Goal: Task Accomplishment & Management: Use online tool/utility

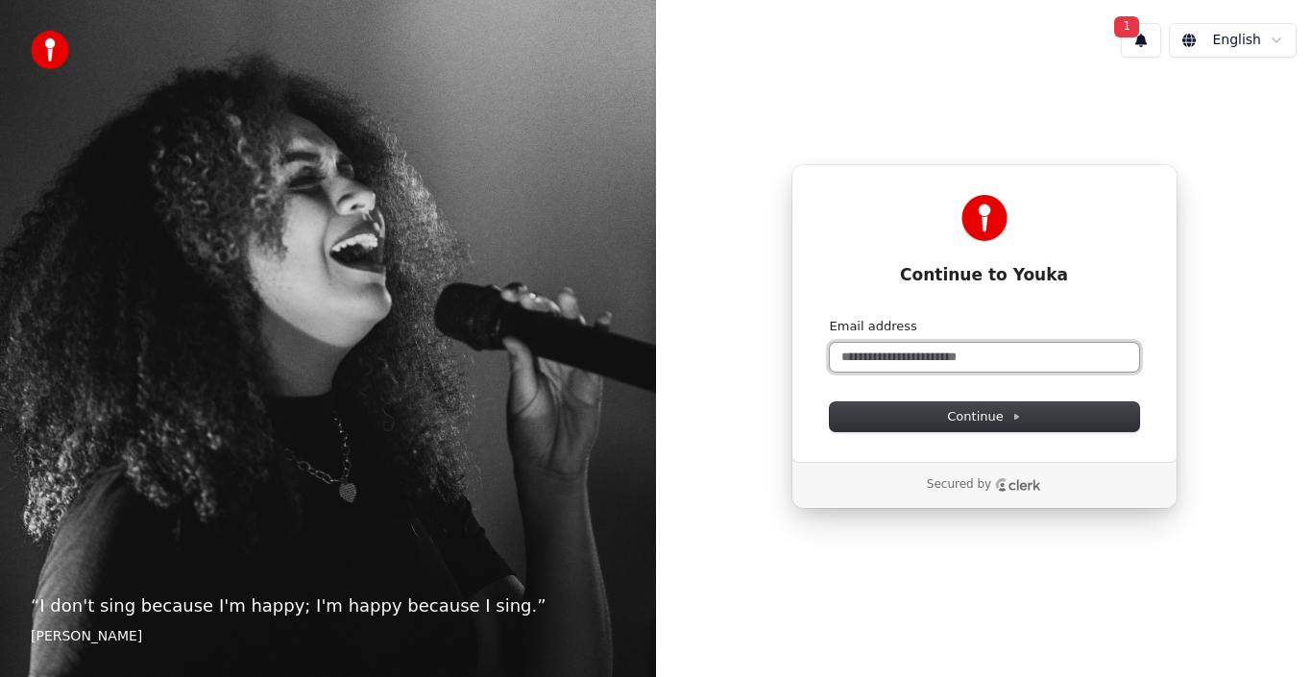
click at [999, 363] on input "Email address" at bounding box center [984, 357] width 309 height 29
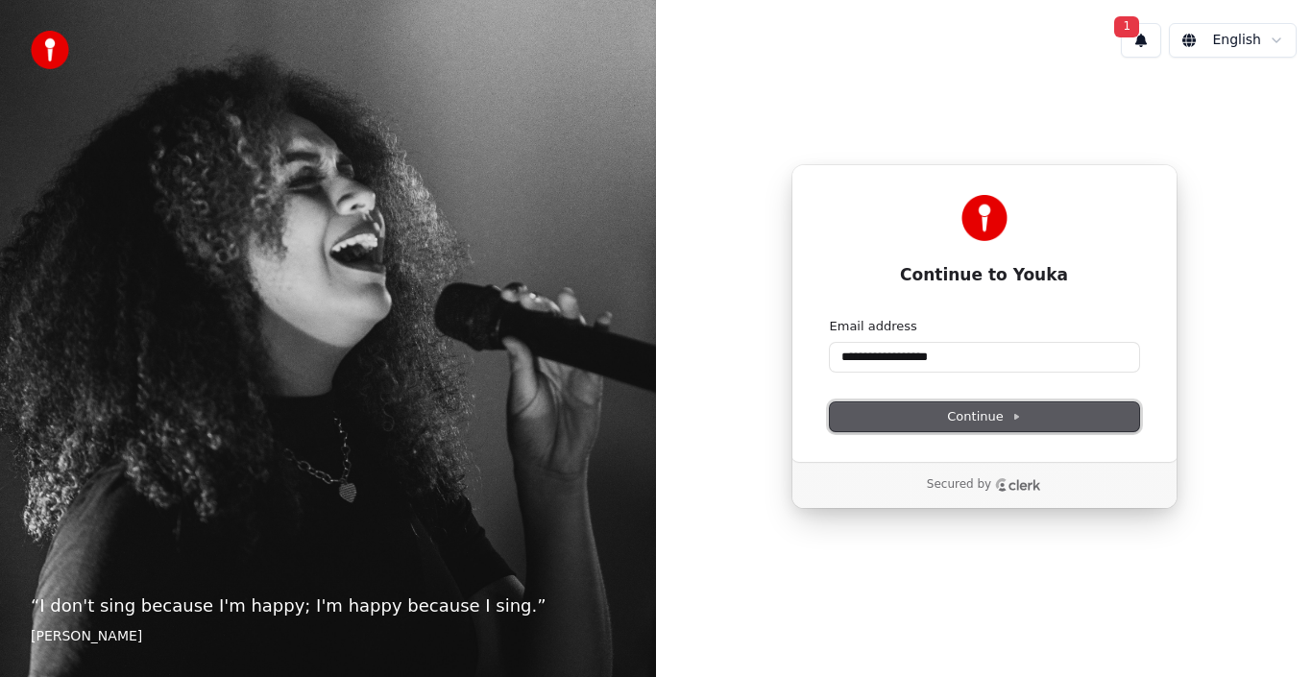
click at [995, 410] on span "Continue" at bounding box center [983, 416] width 73 height 17
type input "**********"
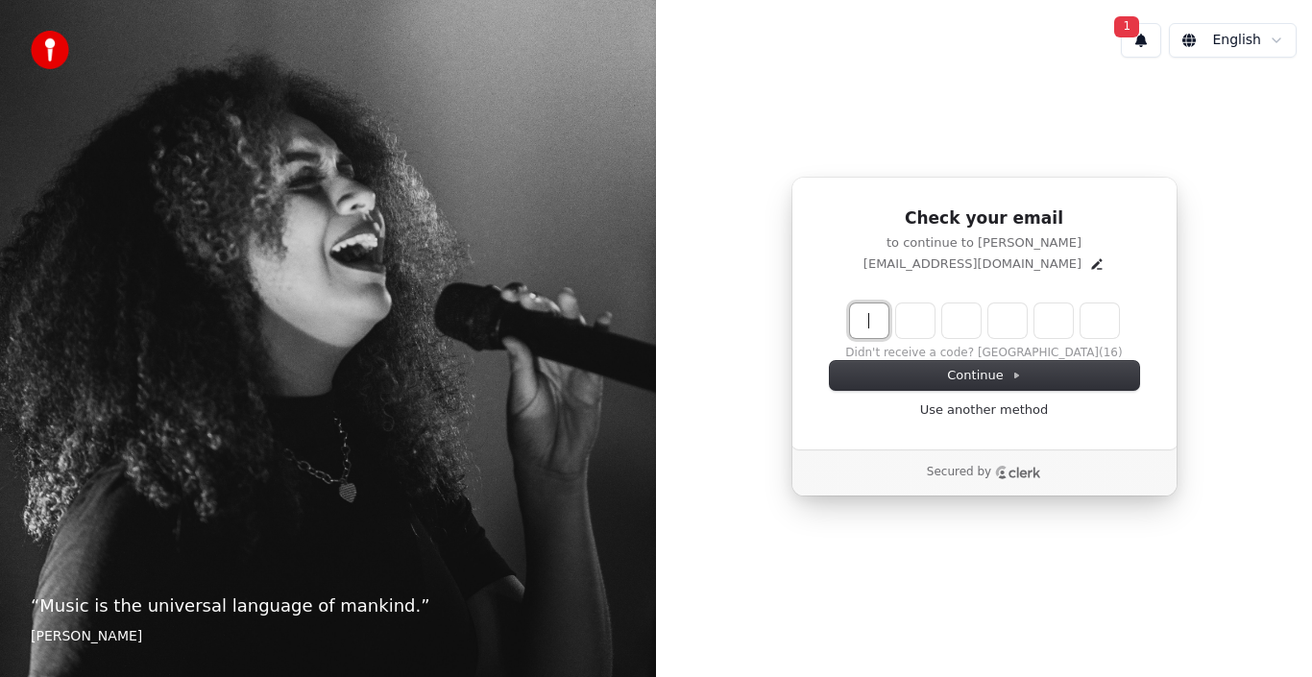
click at [858, 305] on input "Enter verification code" at bounding box center [1003, 321] width 307 height 35
type input "******"
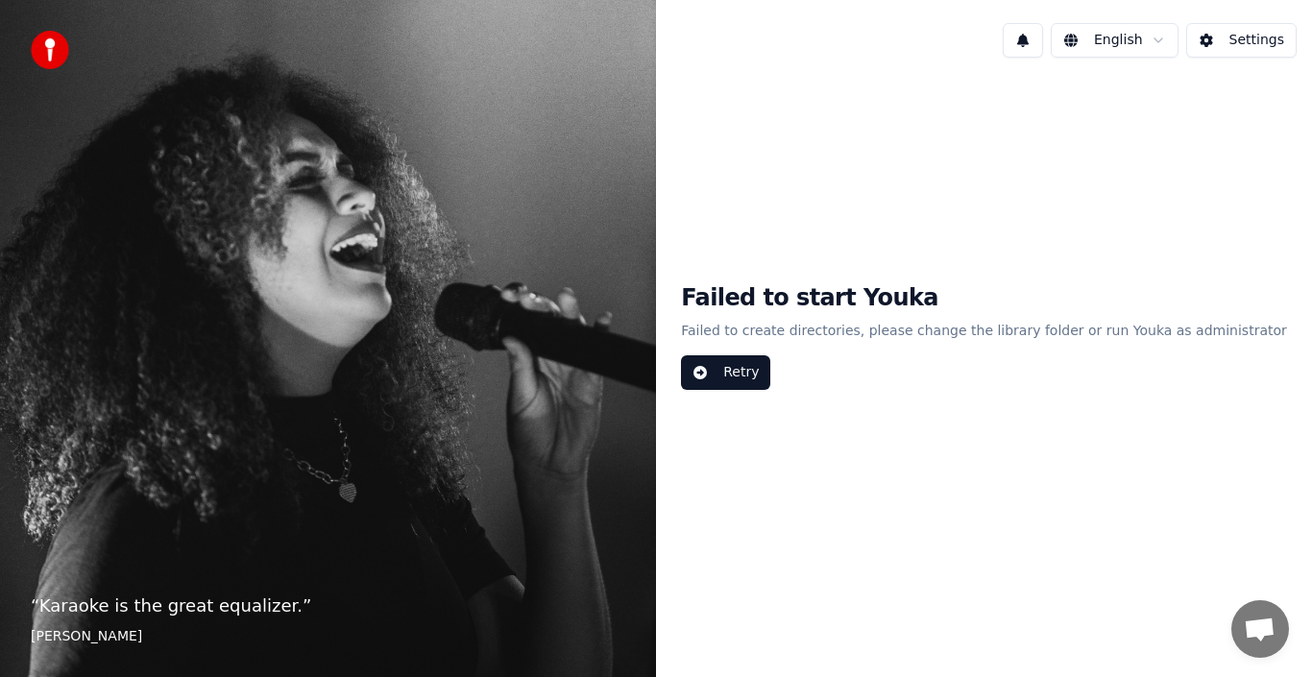
click at [799, 340] on p "Failed to create directories, please change the library folder or run Youka as …" at bounding box center [984, 331] width 606 height 35
click at [770, 368] on button "Retry" at bounding box center [725, 372] width 89 height 35
click at [1268, 33] on button "Settings" at bounding box center [1241, 40] width 110 height 35
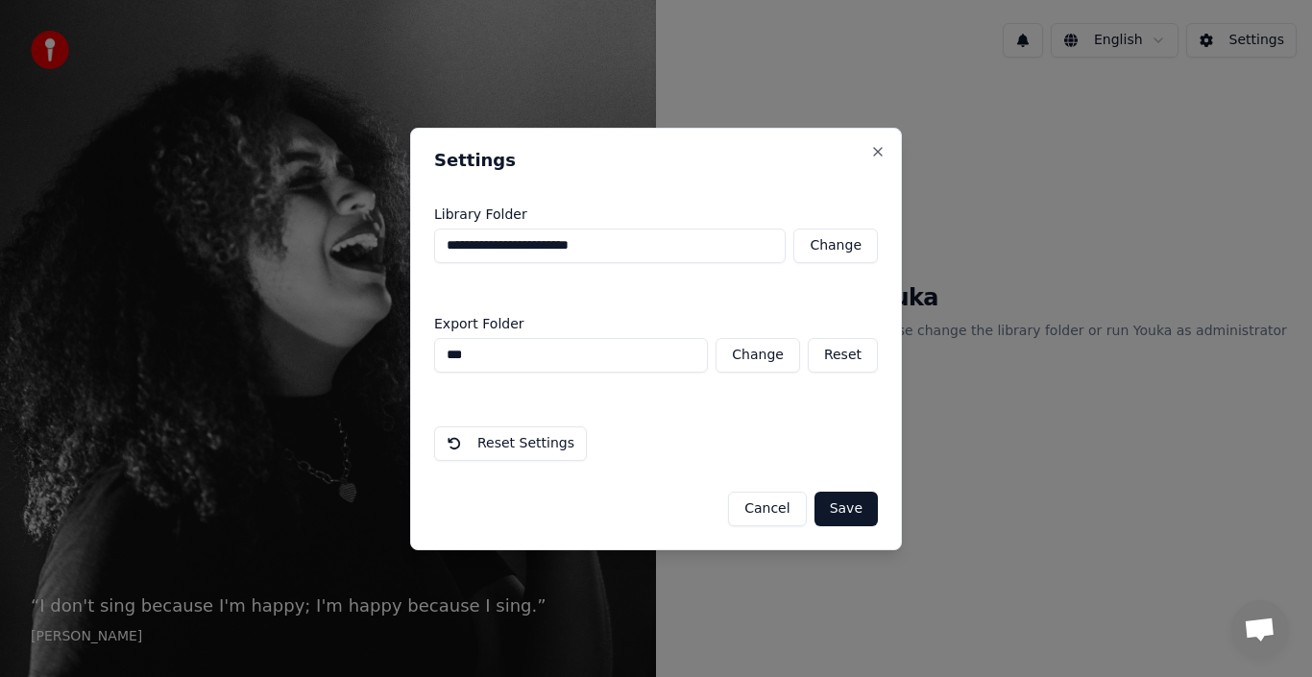
click at [743, 353] on button "Change" at bounding box center [758, 355] width 85 height 35
type input "**********"
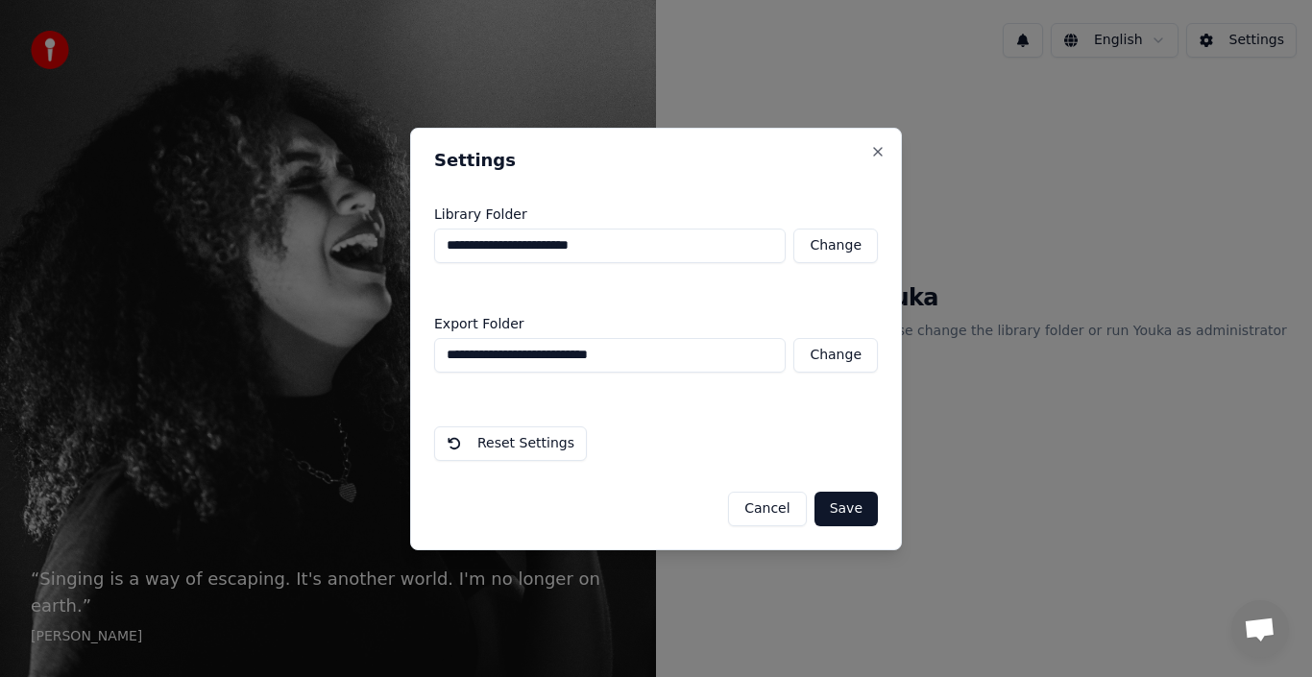
click at [842, 499] on button "Save" at bounding box center [846, 509] width 63 height 35
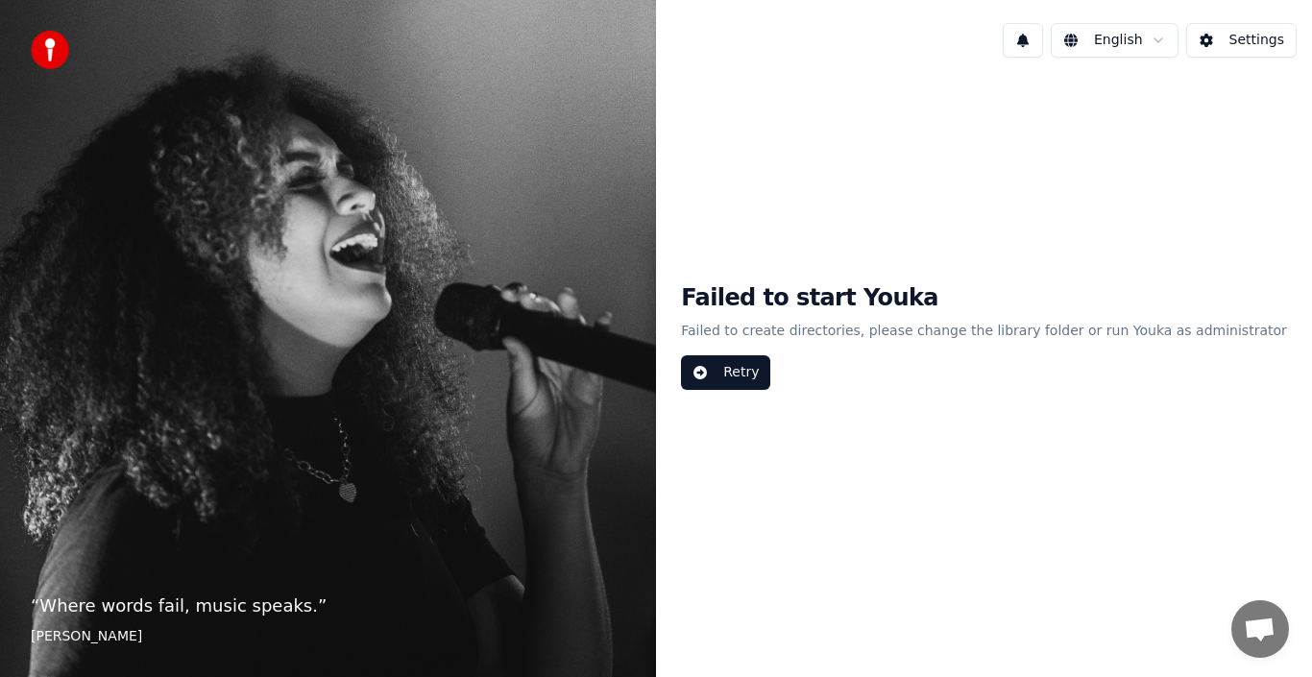
click at [770, 363] on button "Retry" at bounding box center [725, 372] width 89 height 35
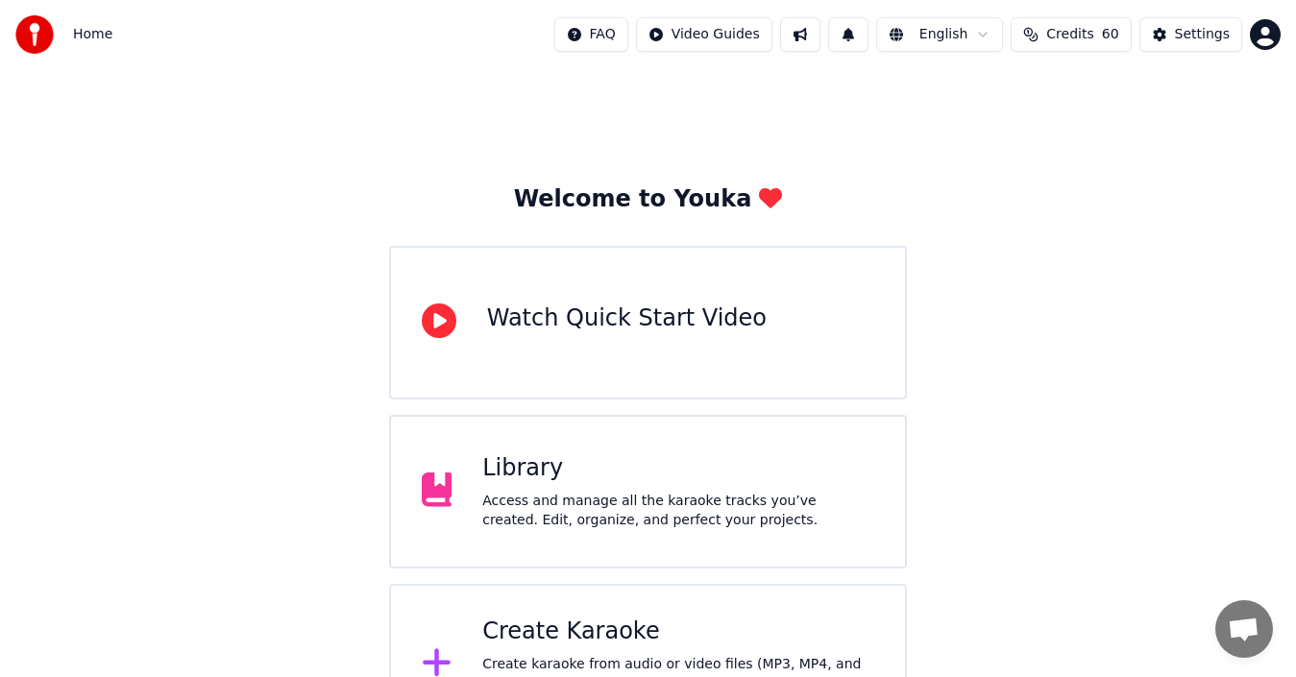
click at [1092, 20] on button "Credits 60" at bounding box center [1071, 34] width 120 height 35
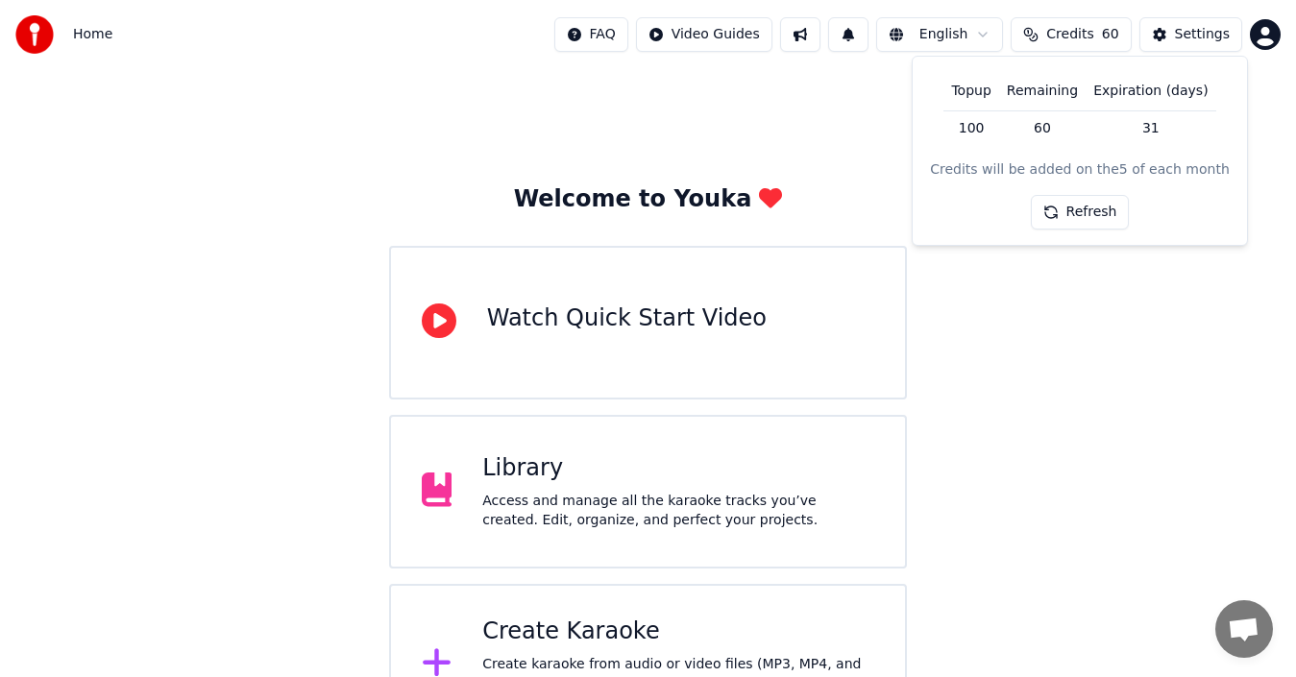
click at [1098, 206] on button "Refresh" at bounding box center [1080, 212] width 99 height 35
click at [1217, 27] on div "Settings" at bounding box center [1202, 34] width 55 height 19
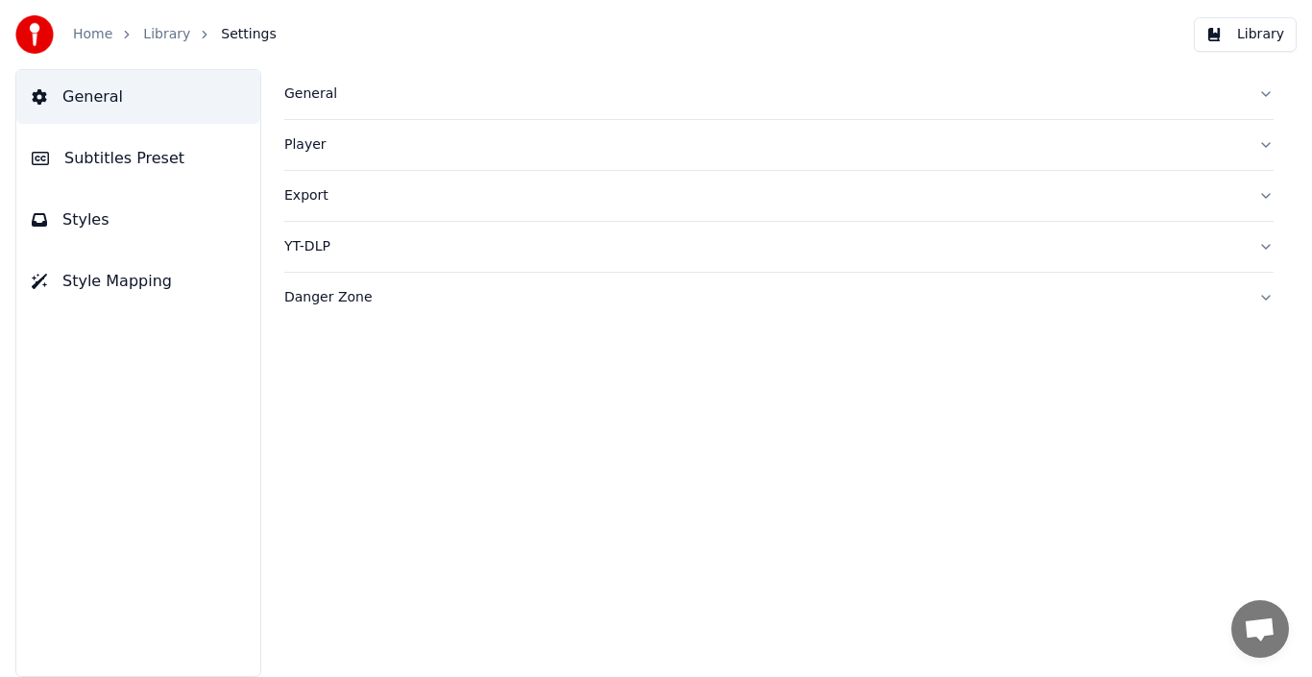
click at [1264, 88] on button "General" at bounding box center [778, 94] width 989 height 50
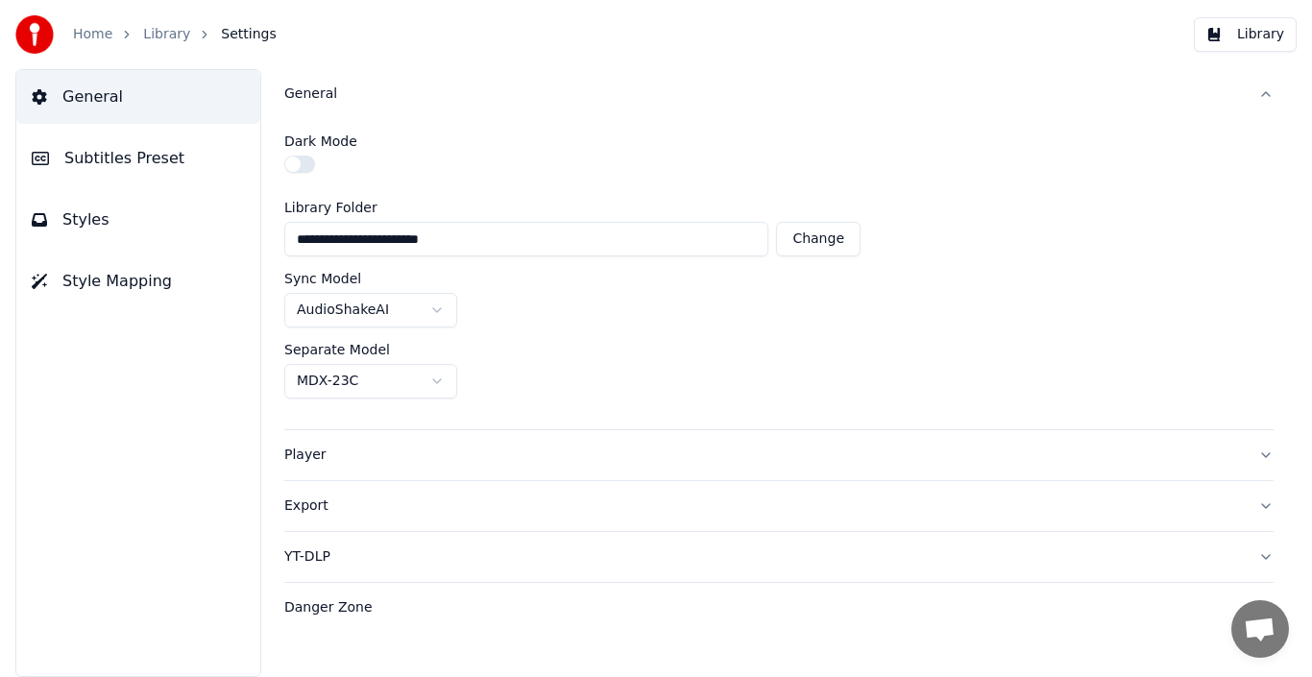
click at [39, 471] on div "General Subtitles Preset Styles Style Mapping" at bounding box center [138, 373] width 246 height 608
click at [103, 35] on link "Home" at bounding box center [92, 34] width 39 height 19
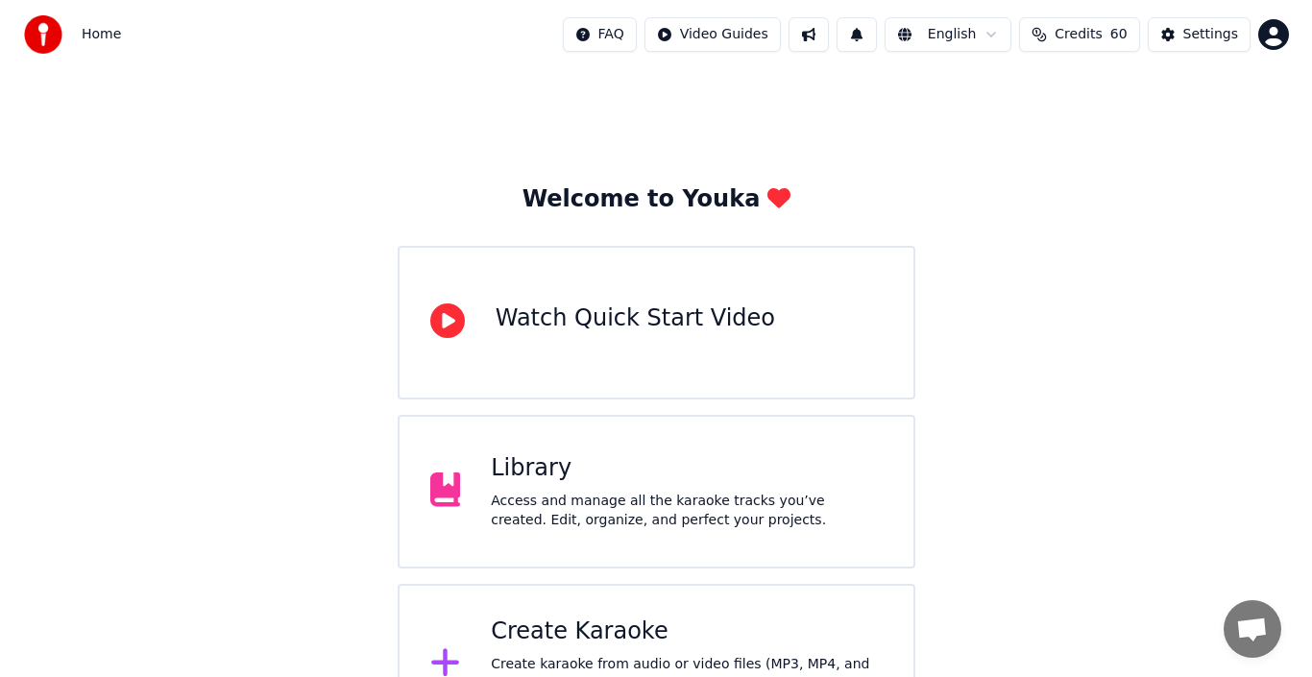
scroll to position [68, 0]
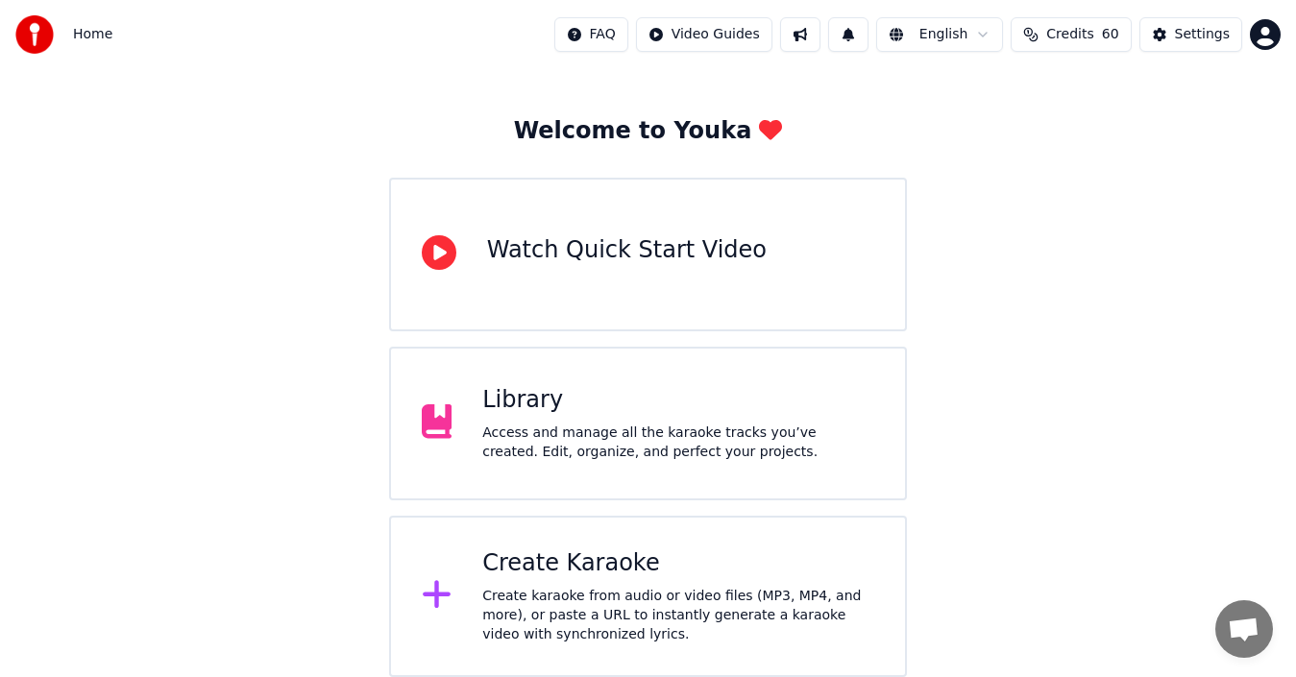
click at [561, 572] on div "Create Karaoke" at bounding box center [678, 563] width 392 height 31
